Goal: Navigation & Orientation: Find specific page/section

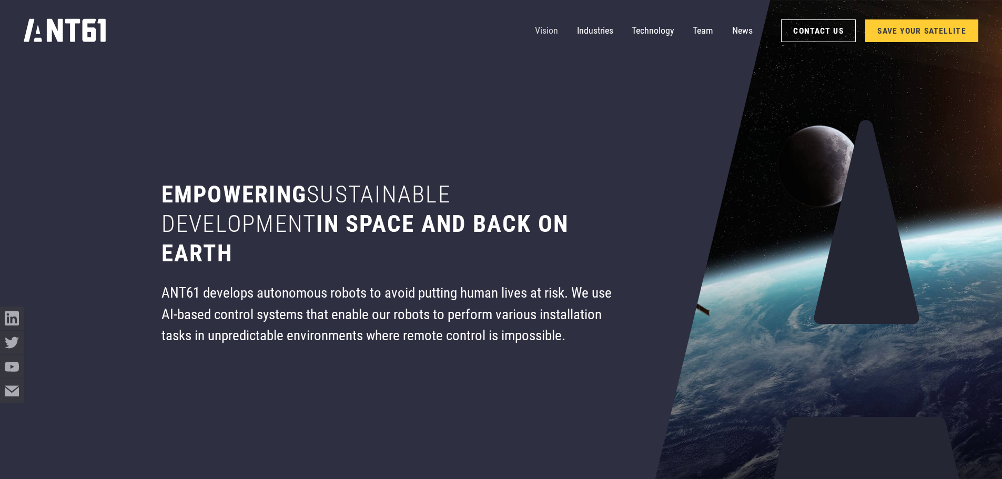
click at [546, 27] on link "Vision" at bounding box center [546, 31] width 23 height 24
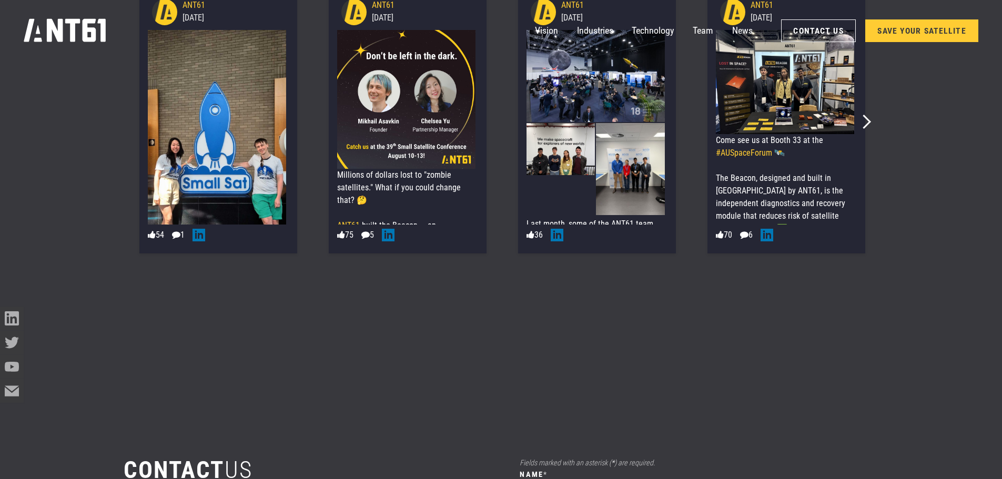
scroll to position [6256, 0]
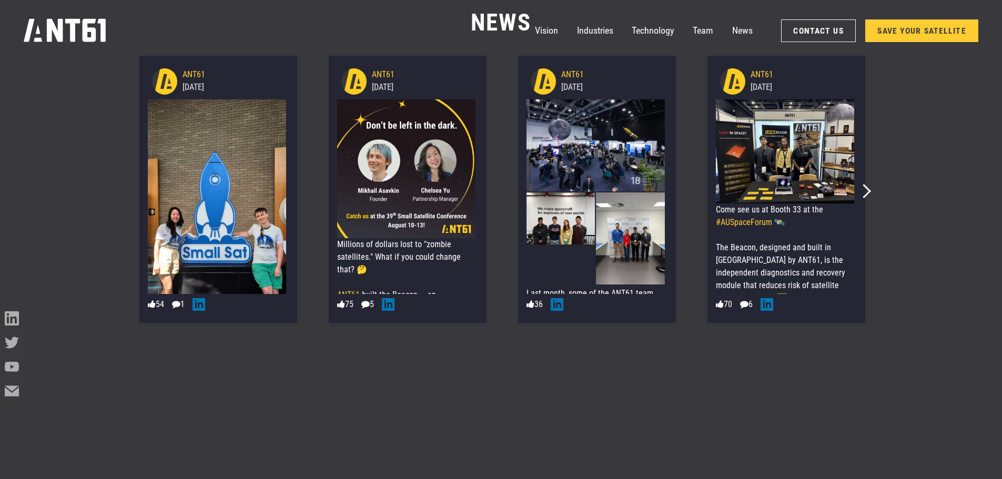
drag, startPoint x: 664, startPoint y: 220, endPoint x: -189, endPoint y: -64, distance: 898.8
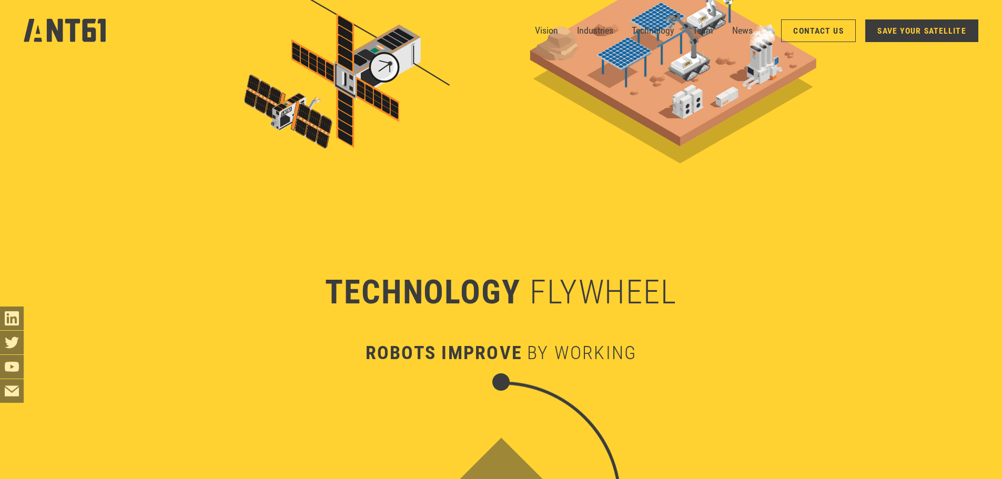
drag, startPoint x: 530, startPoint y: 423, endPoint x: 536, endPoint y: 197, distance: 226.1
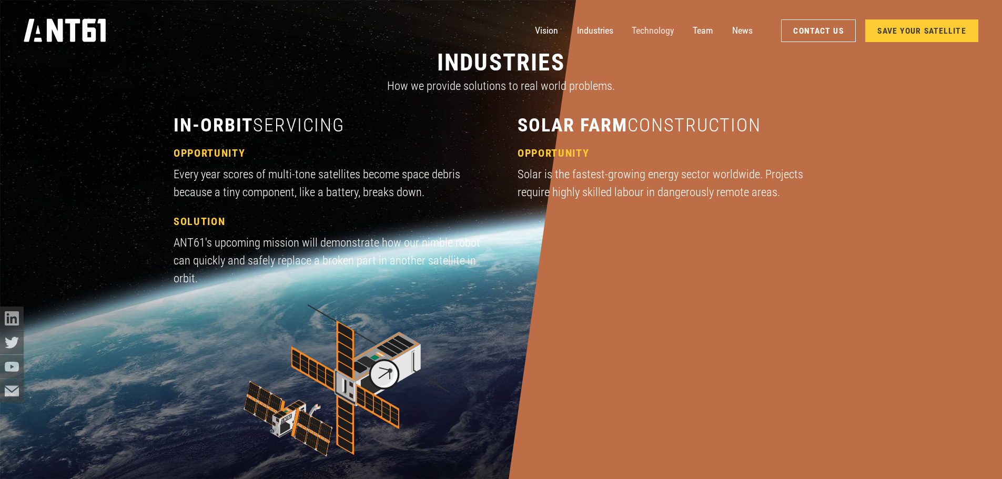
click at [670, 33] on link "Technology" at bounding box center [652, 31] width 42 height 24
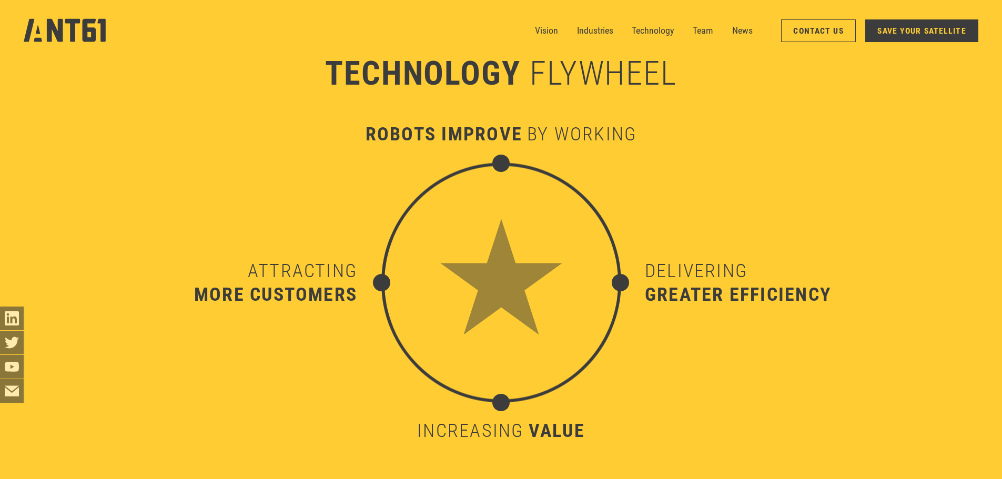
scroll to position [4728, 0]
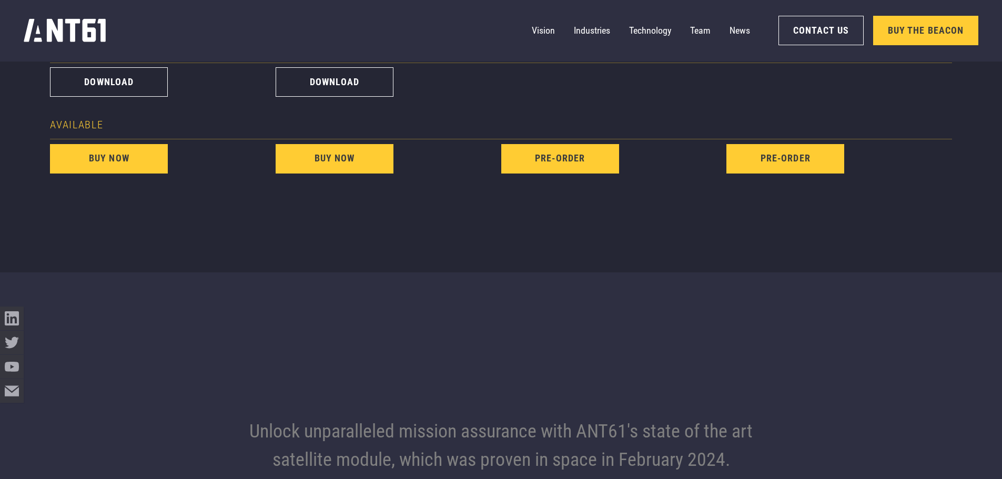
scroll to position [1145, 0]
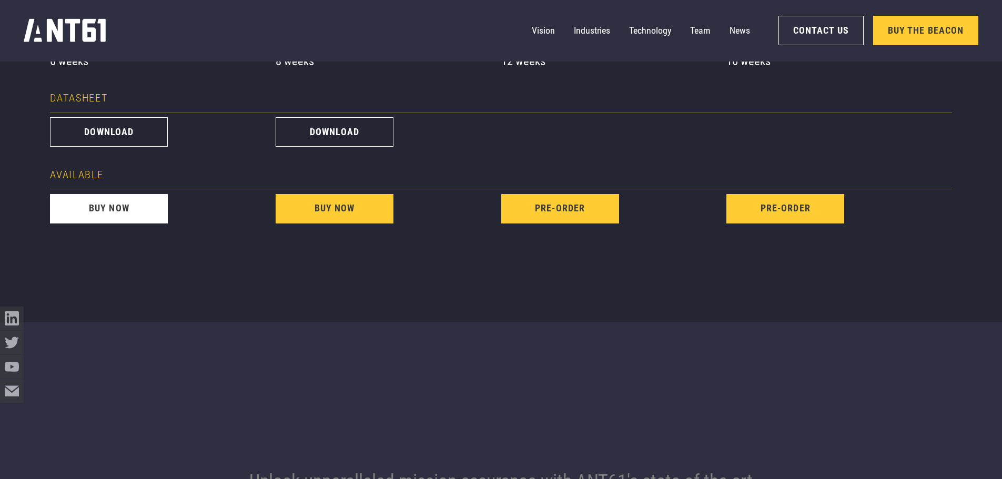
click at [129, 217] on link "buy now" at bounding box center [109, 208] width 118 height 29
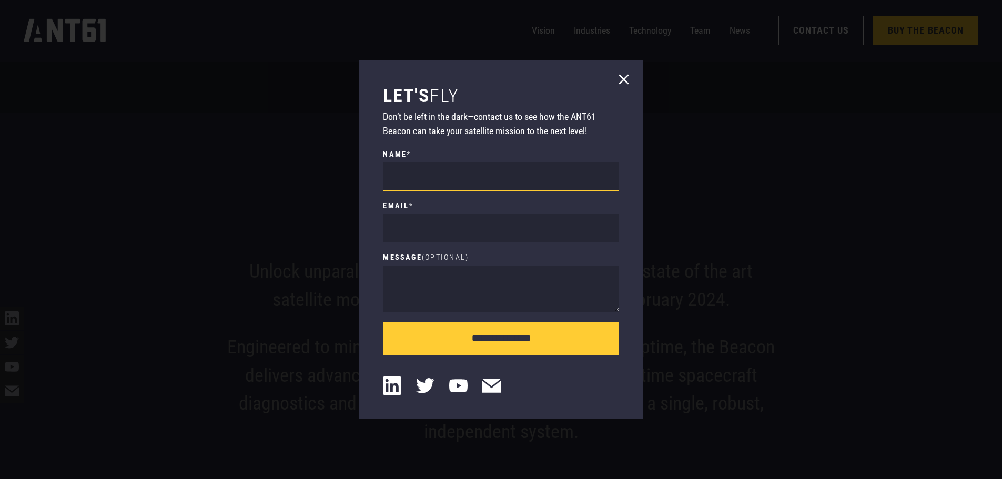
scroll to position [1355, 0]
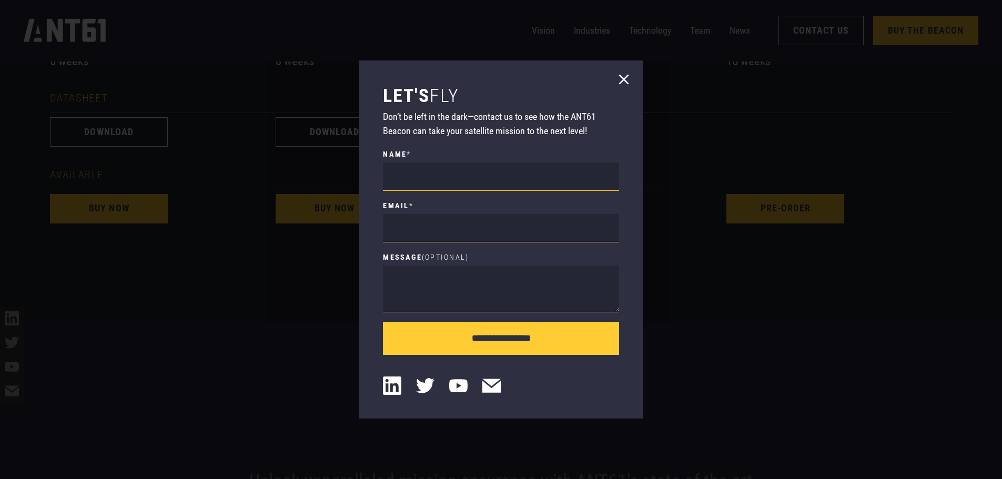
click at [624, 70] on icon at bounding box center [623, 79] width 19 height 19
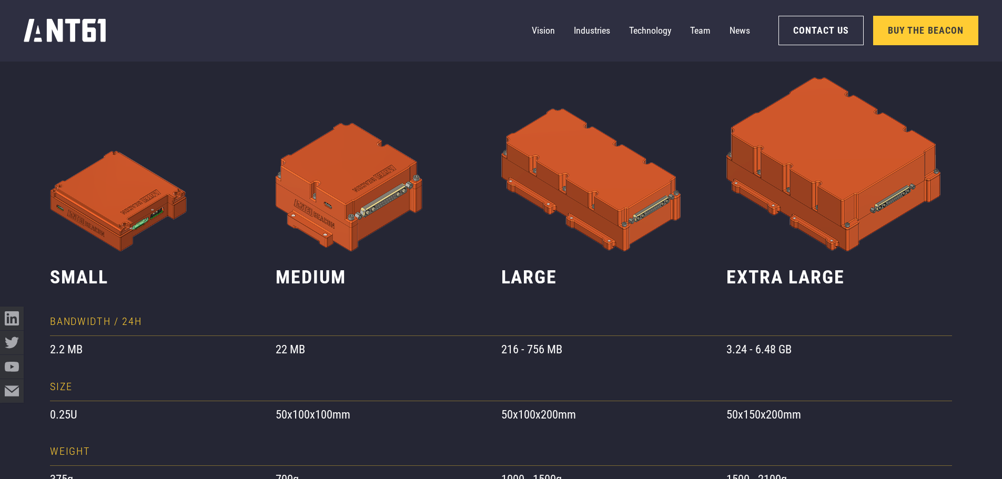
scroll to position [567, 0]
